Goal: Navigation & Orientation: Find specific page/section

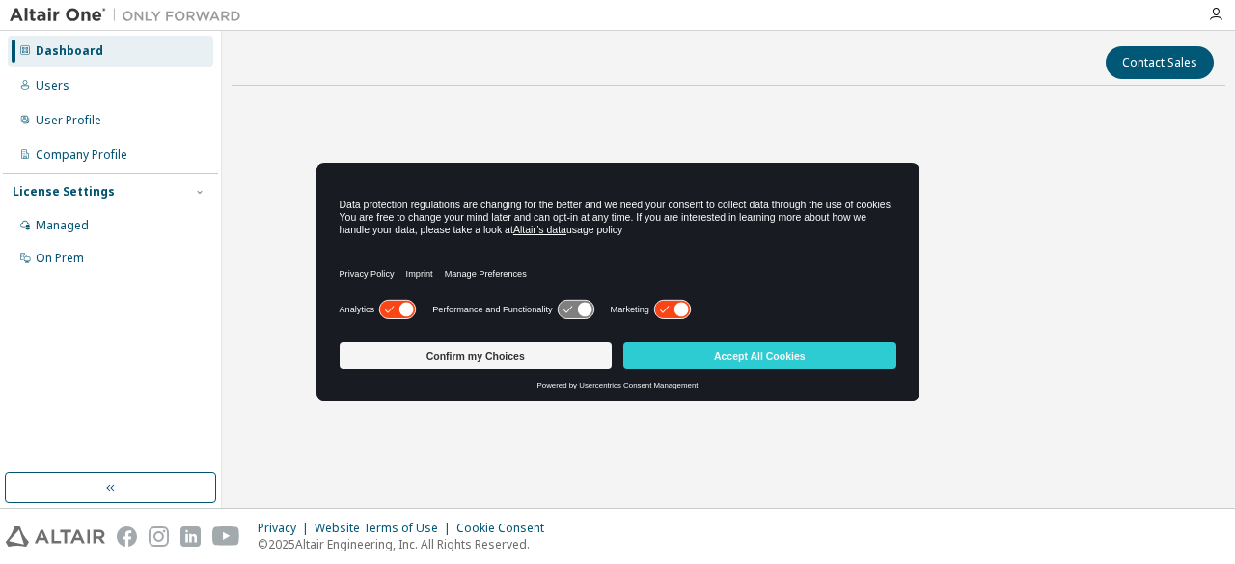
click at [570, 308] on icon at bounding box center [576, 310] width 36 height 18
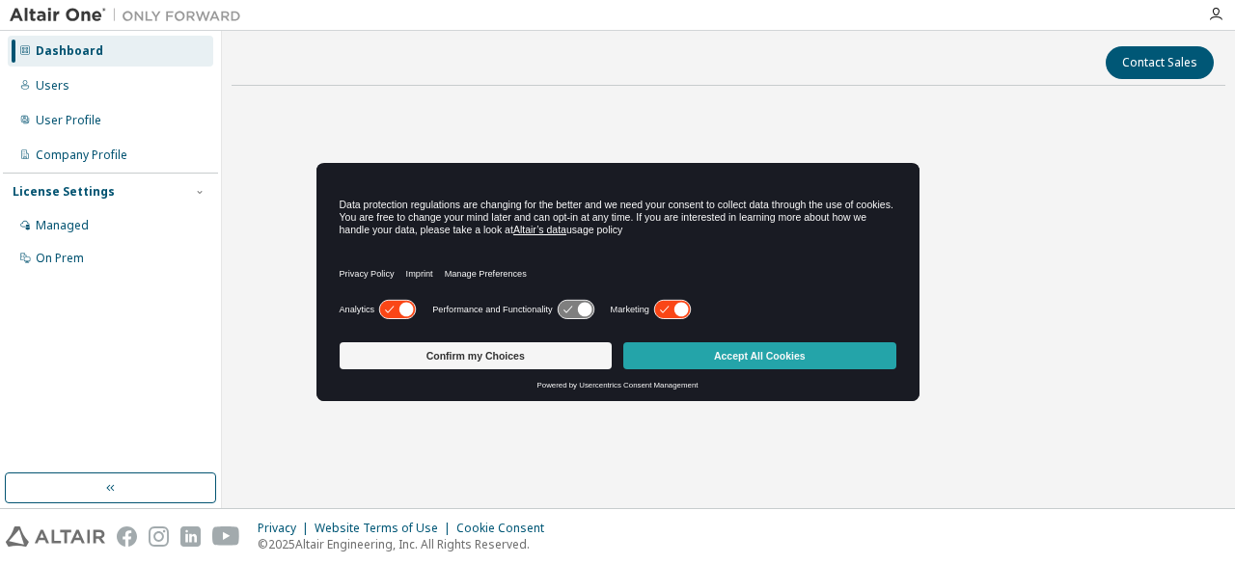
click at [721, 357] on button "Accept All Cookies" at bounding box center [759, 355] width 273 height 27
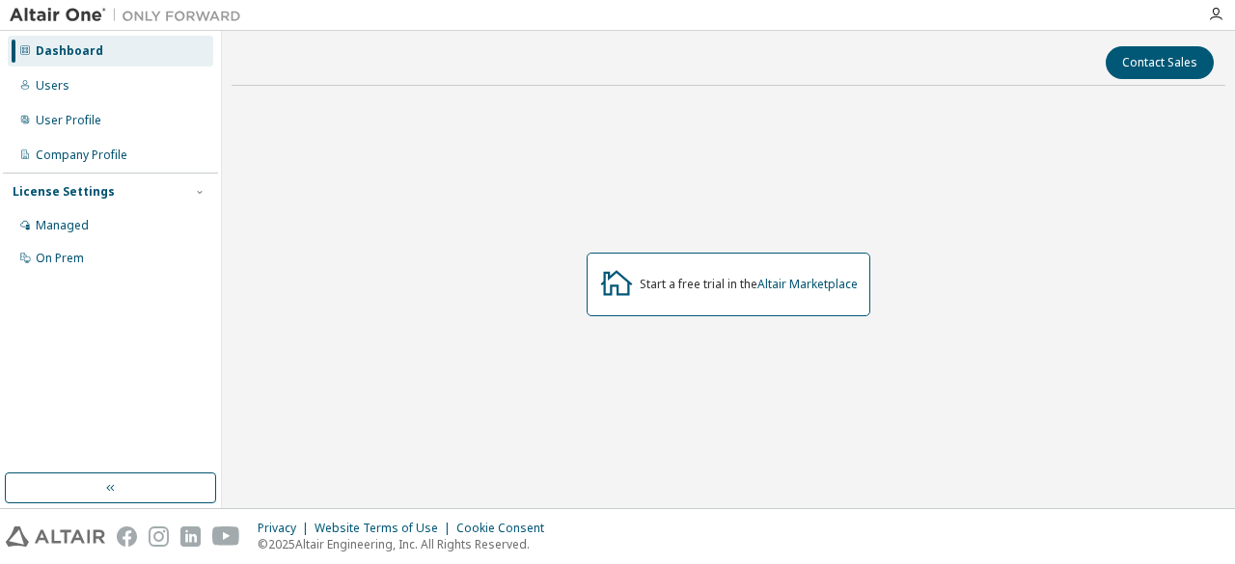
click at [702, 283] on div "Start a free trial in the Altair Marketplace" at bounding box center [749, 284] width 218 height 15
click at [799, 287] on link "Altair Marketplace" at bounding box center [807, 284] width 100 height 16
